Goal: Ask a question

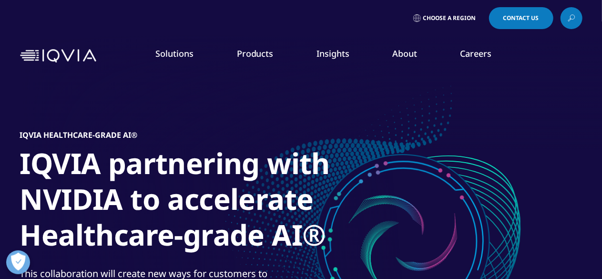
click at [520, 18] on span "Contact Us" at bounding box center [521, 18] width 36 height 6
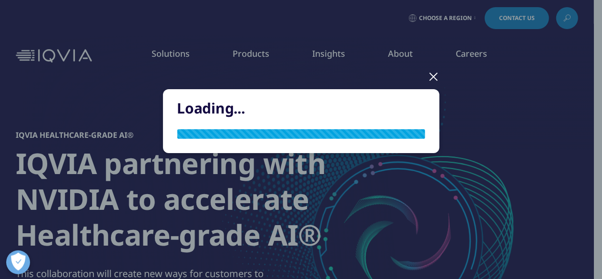
click at [460, 17] on div "Loading..." at bounding box center [301, 129] width 562 height 258
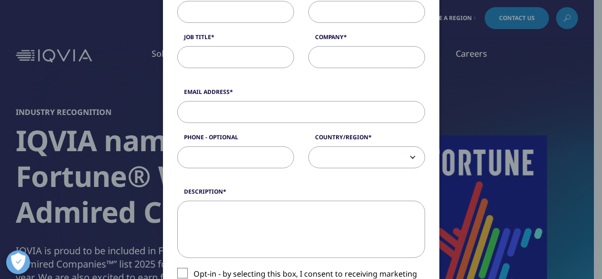
scroll to position [235, 0]
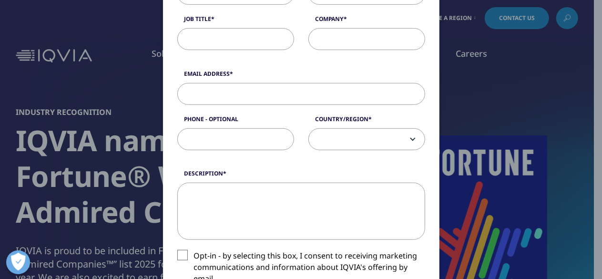
click at [230, 192] on textarea "Description" at bounding box center [301, 210] width 248 height 57
click at [231, 194] on textarea "Description" at bounding box center [301, 210] width 248 height 57
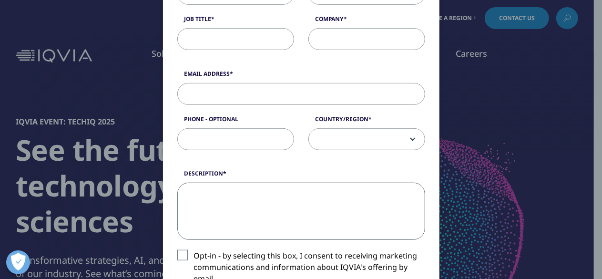
paste textarea "I am [PERSON_NAME], Medical Director and Director of Global Clinical Research a…"
type textarea "I am [PERSON_NAME], Medical Director and Director of Global Clinical Research a…"
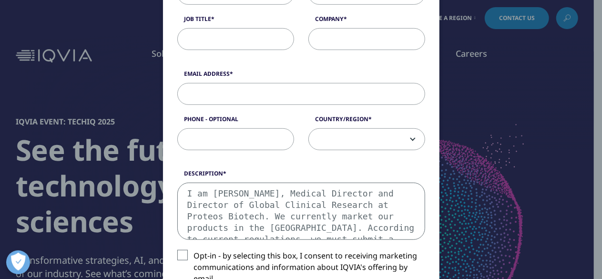
scroll to position [211, 0]
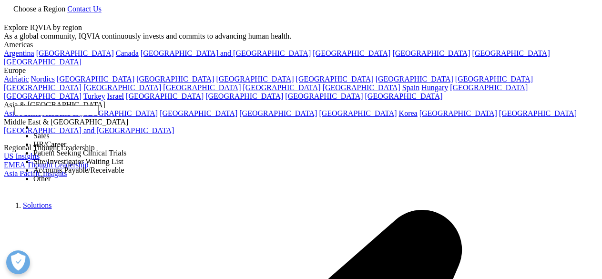
select select "Spain"
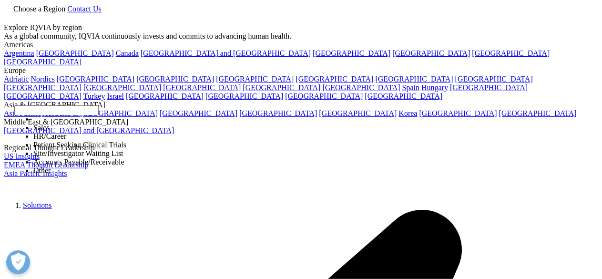
click at [33, 129] on div at bounding box center [33, 129] width 0 height 0
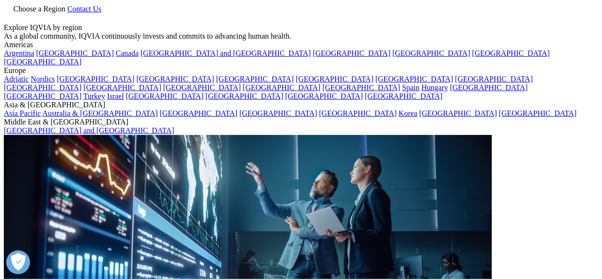
select select "Site Investigator Waiting List"
type input "[PERSON_NAME]"
